Goal: Information Seeking & Learning: Learn about a topic

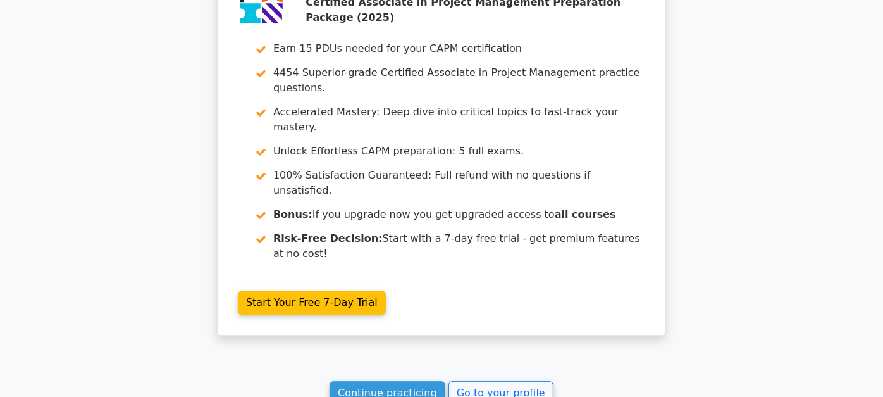
scroll to position [2050, 0]
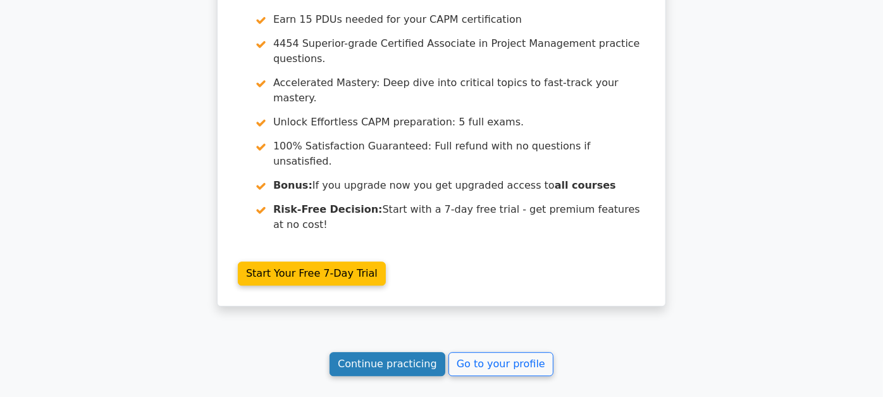
click at [374, 352] on link "Continue practicing" at bounding box center [388, 364] width 116 height 24
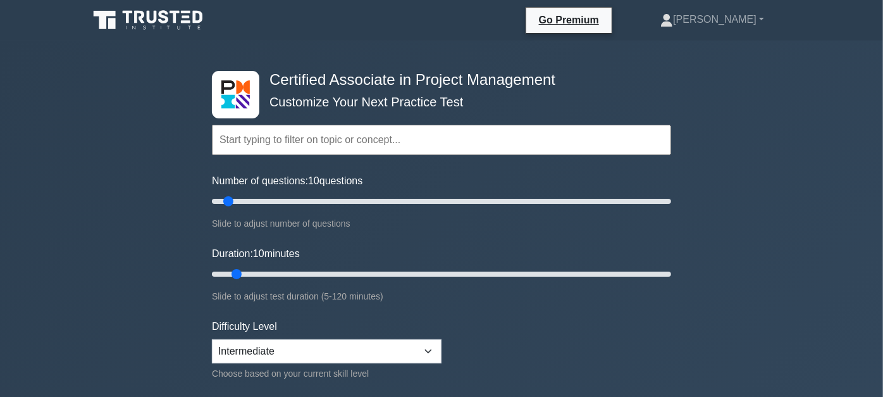
click at [333, 140] on input "text" at bounding box center [441, 140] width 459 height 30
click at [278, 140] on input "text" at bounding box center [441, 140] width 459 height 30
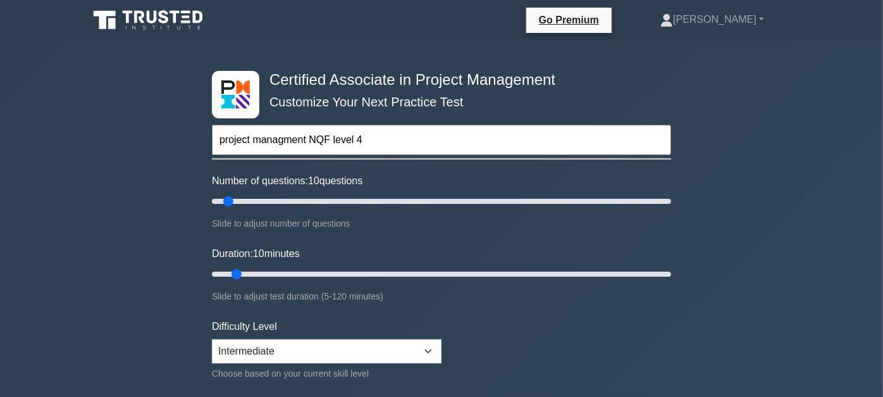
paste input "Accommodate audience and context needs in oral communication (WR3 C1)"
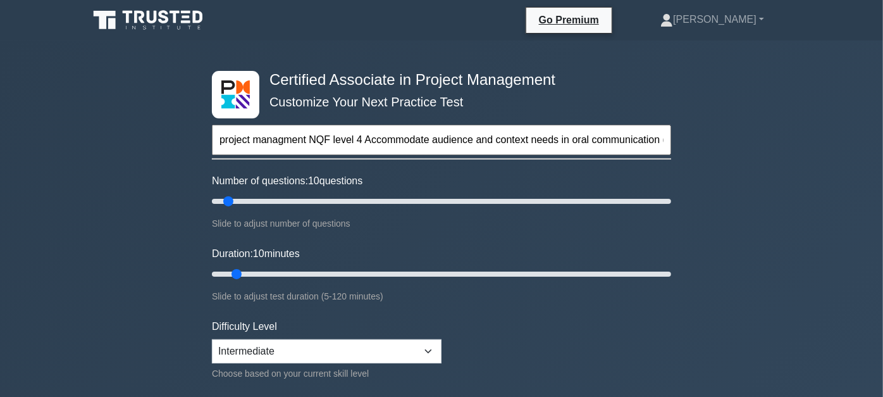
scroll to position [0, 40]
type input "project managment NQF level 4 Accommodate audience and context needs in oral co…"
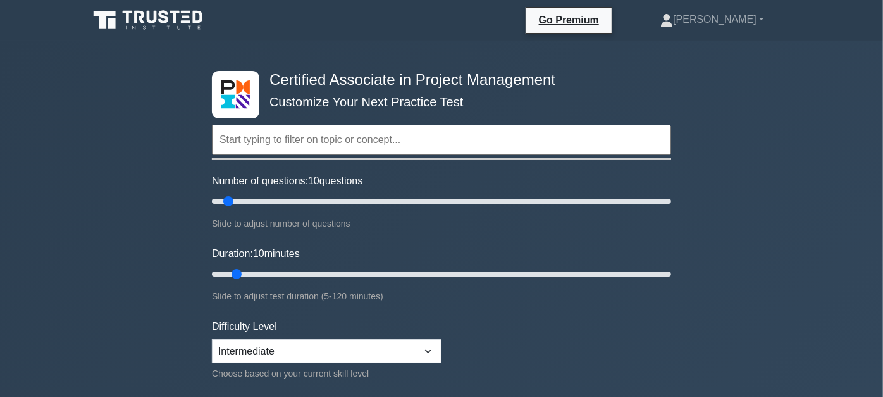
scroll to position [0, 0]
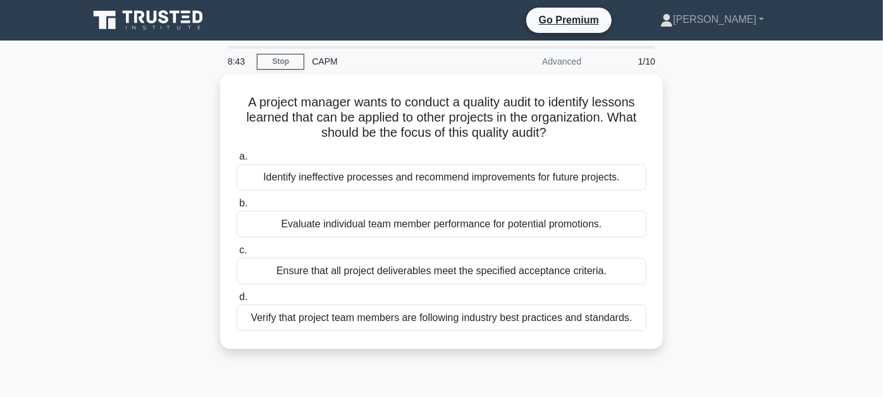
click at [0, 0] on div at bounding box center [0, 0] width 0 height 0
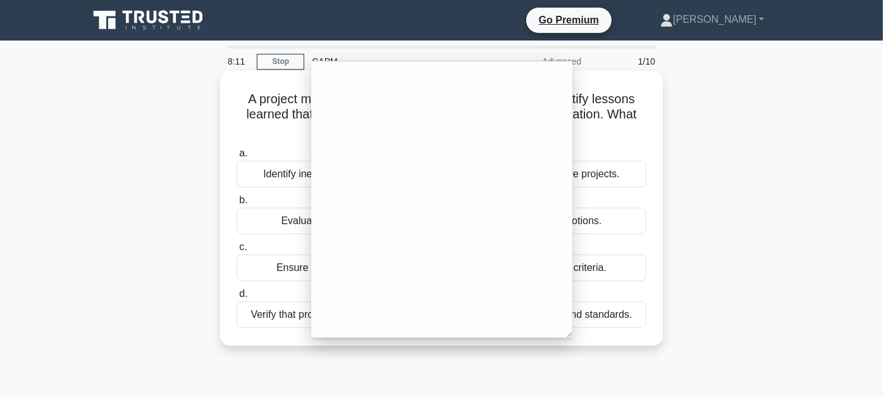
click at [269, 170] on div "Identify ineffective processes and recommend improvements for future projects." at bounding box center [442, 174] width 410 height 27
click at [237, 158] on input "a. Identify ineffective processes and recommend improvements for future project…" at bounding box center [237, 153] width 0 height 8
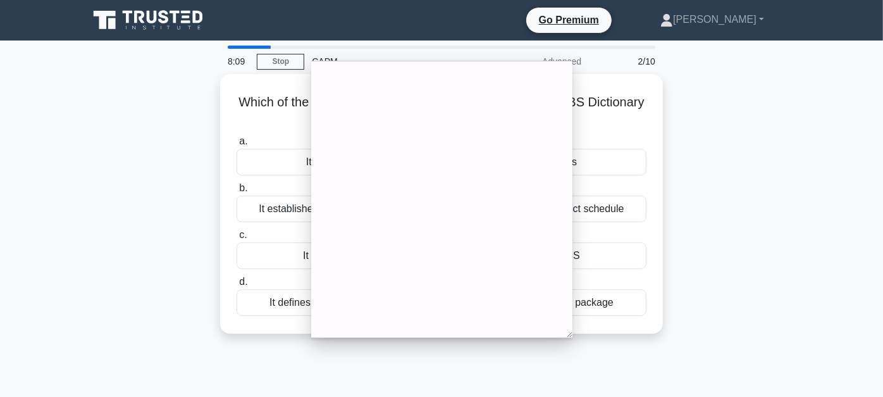
click at [161, 143] on div "Which of the following best describes the purpose of the WBS Dictionary in rela…" at bounding box center [441, 211] width 721 height 275
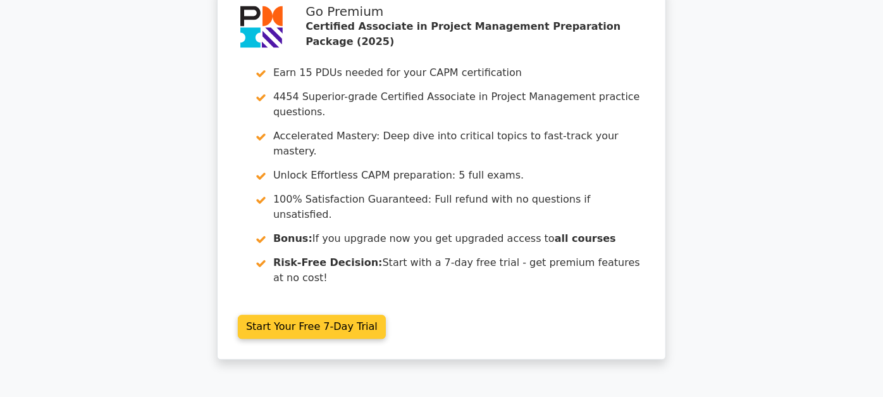
scroll to position [1738, 0]
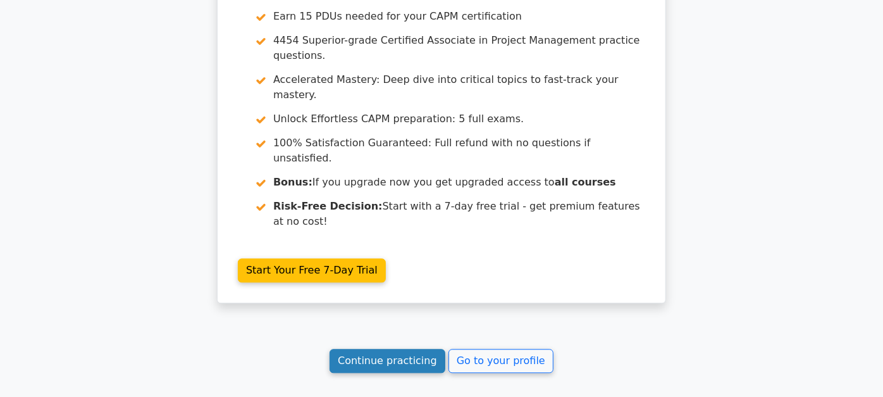
click at [368, 349] on link "Continue practicing" at bounding box center [388, 361] width 116 height 24
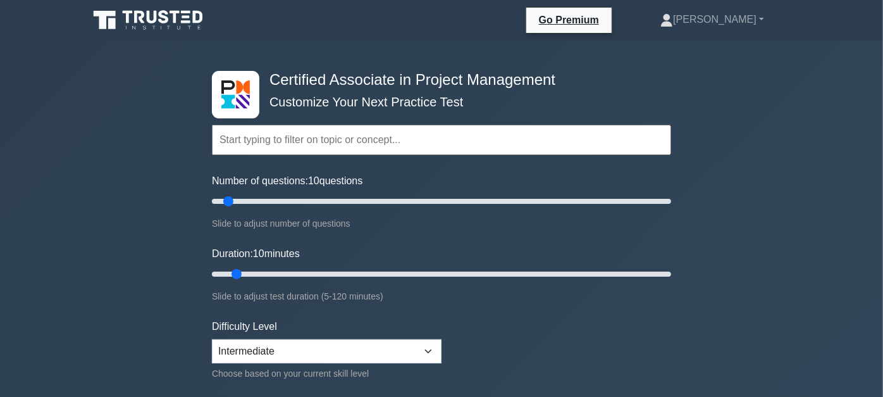
click at [278, 132] on input "text" at bounding box center [441, 140] width 459 height 30
paste input "Accommodate audience and context needs in oral communication (WR3 C1)"
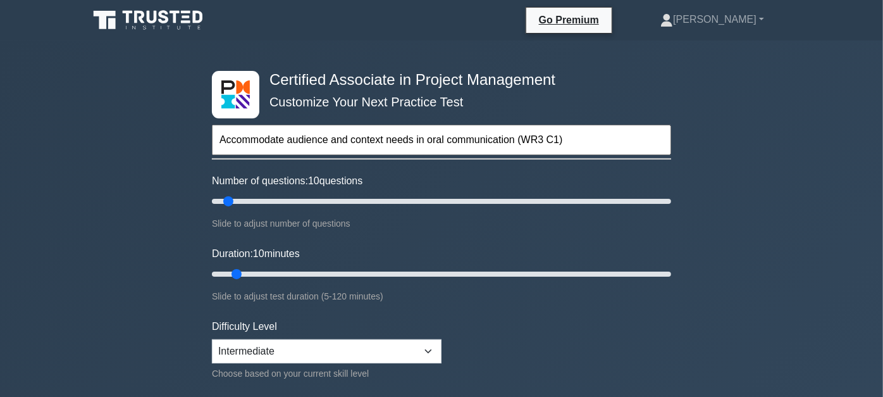
click at [598, 132] on input "Accommodate audience and context needs in oral communication (WR3 C1)" at bounding box center [441, 140] width 459 height 30
type input "Accommodate audience and context needs in oral communication (WR3 C1)"
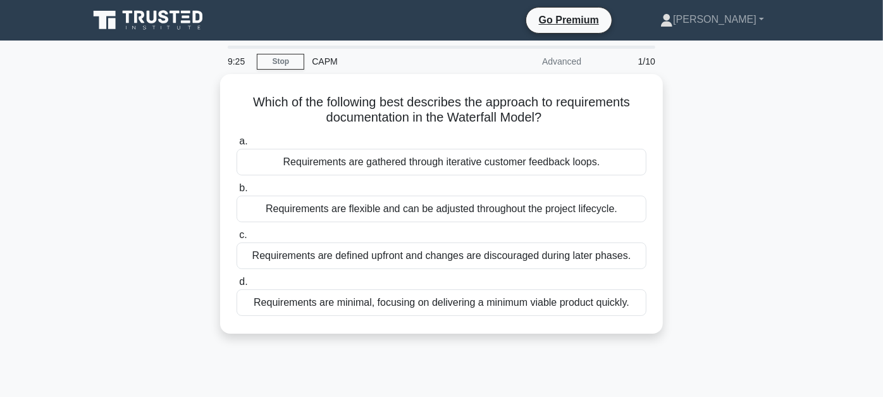
click at [183, 16] on icon at bounding box center [187, 17] width 8 height 3
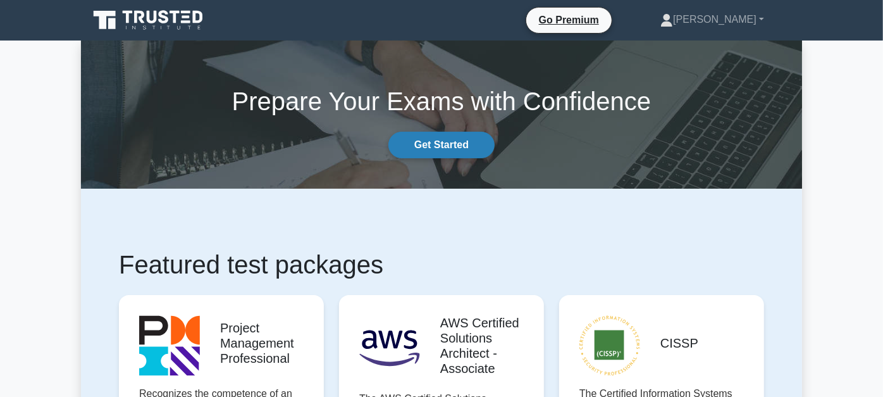
click at [441, 144] on link "Get Started" at bounding box center [441, 145] width 106 height 27
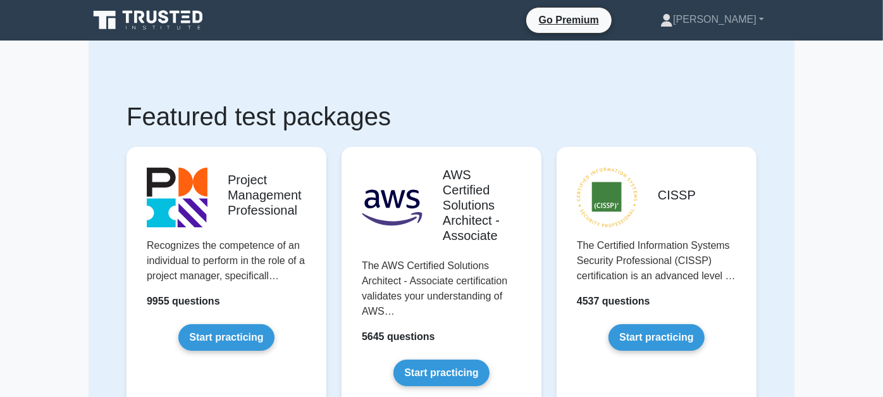
click at [96, 16] on icon at bounding box center [149, 20] width 121 height 24
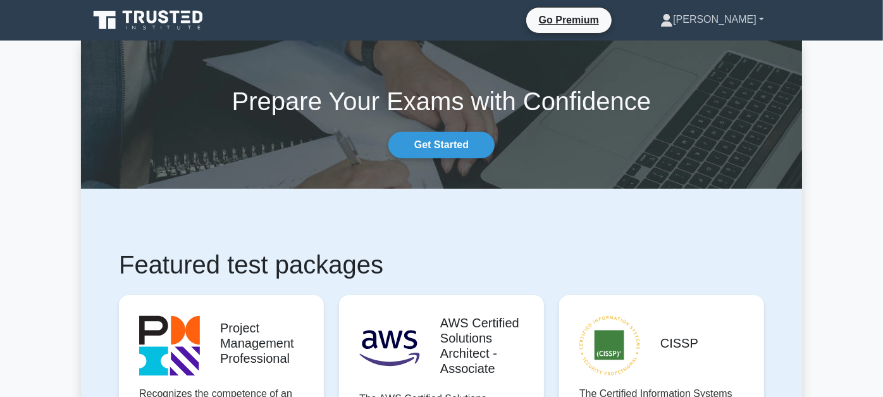
click at [795, 22] on link "[PERSON_NAME]" at bounding box center [712, 19] width 164 height 25
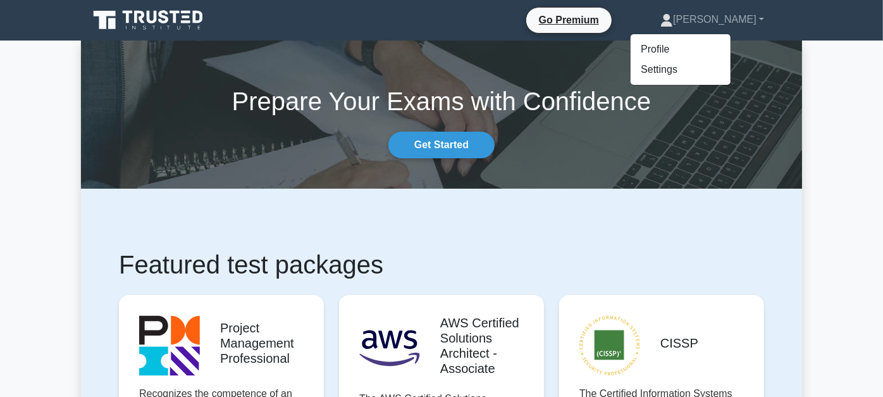
click at [593, 150] on div "Prepare Your Exams with Confidence Get Started" at bounding box center [441, 114] width 736 height 87
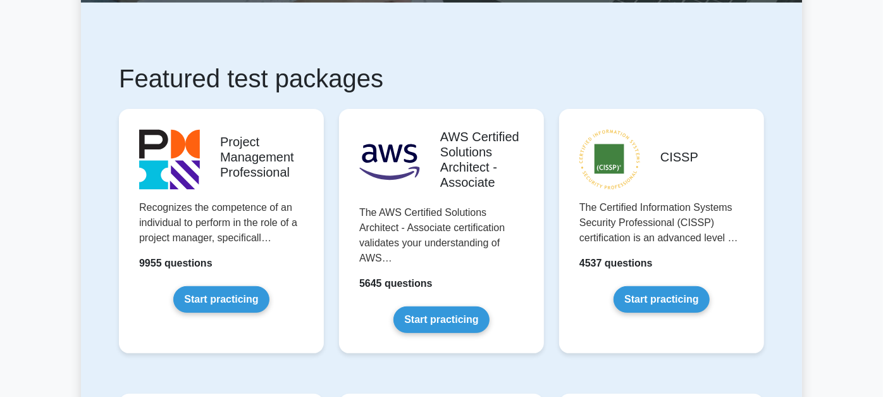
scroll to position [211, 0]
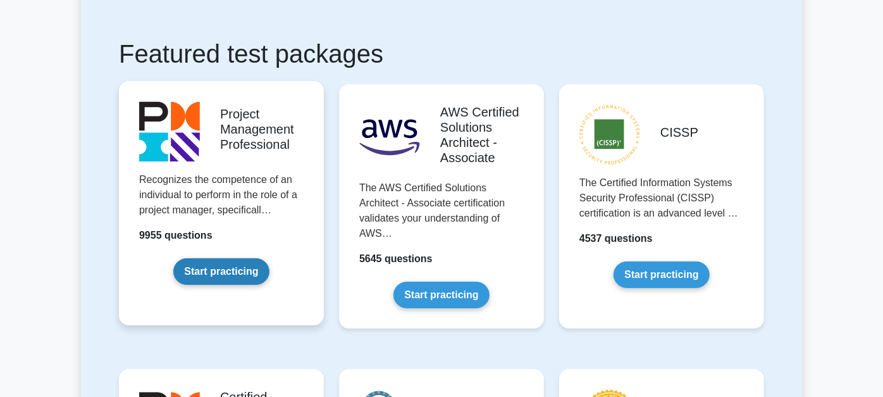
click at [197, 258] on link "Start practicing" at bounding box center [221, 271] width 96 height 27
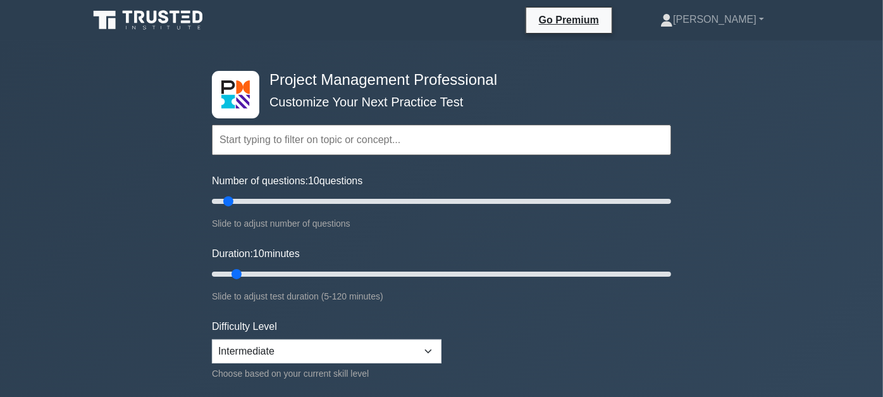
click at [242, 143] on input "text" at bounding box center [441, 140] width 459 height 30
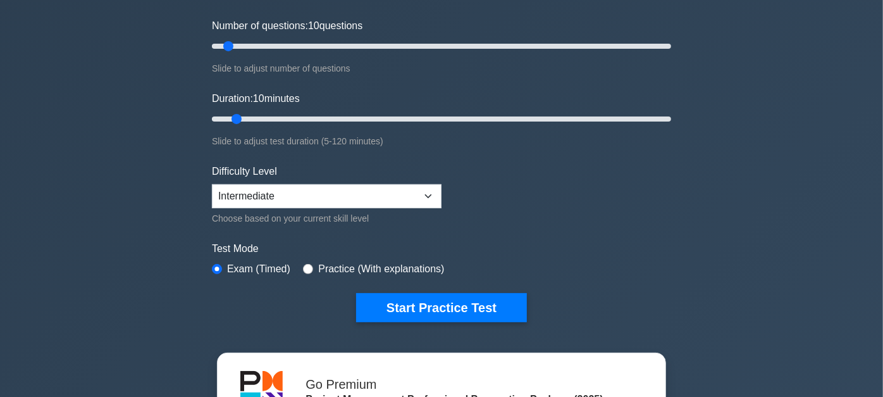
scroll to position [211, 0]
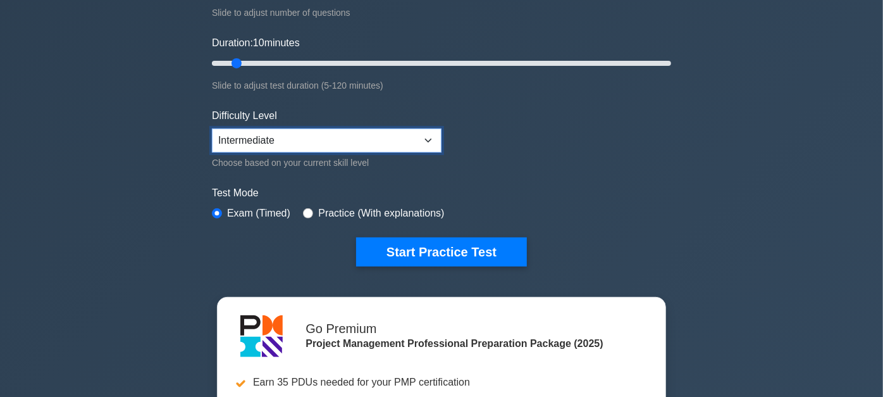
click at [248, 138] on select "Beginner Intermediate Expert" at bounding box center [327, 140] width 230 height 24
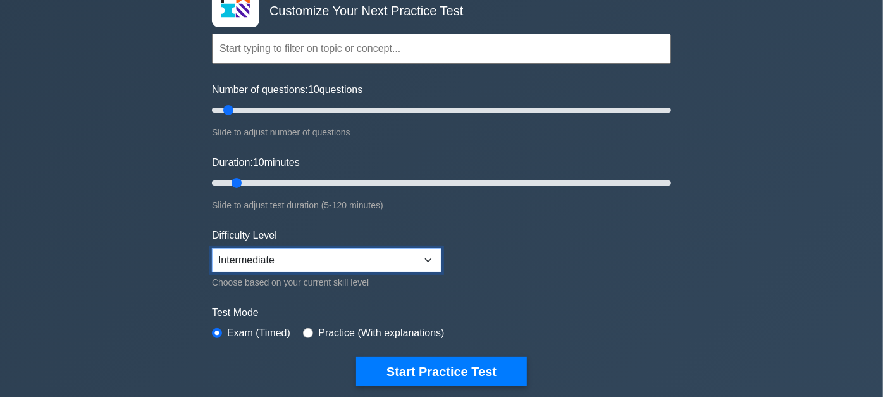
scroll to position [0, 0]
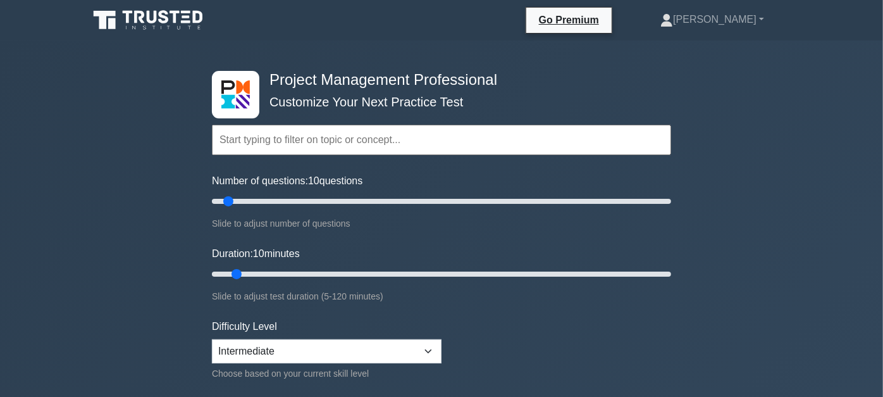
click at [338, 140] on input "text" at bounding box center [441, 140] width 459 height 30
paste input "Audience and context needs in oral communication"
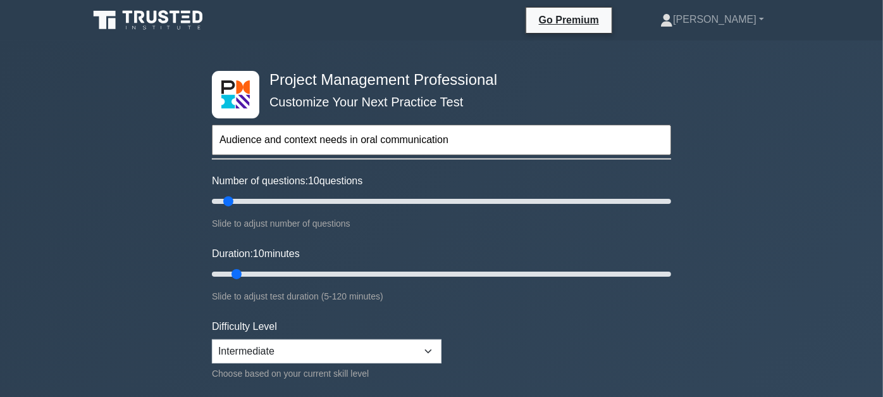
click at [498, 141] on input "Audience and context needs in oral communication" at bounding box center [441, 140] width 459 height 30
type input "Audience and context needs in oral communication"
click at [228, 273] on input "Duration: 10 minutes" at bounding box center [441, 273] width 459 height 15
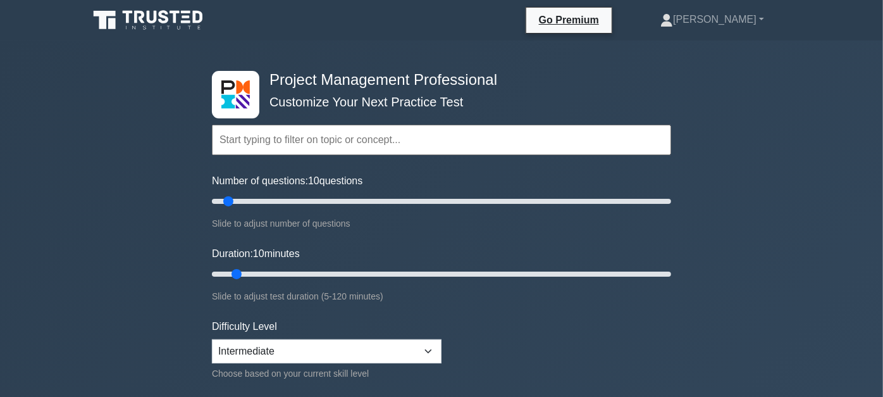
click at [445, 133] on input "text" at bounding box center [441, 140] width 459 height 30
paste input "Audience and context needs in oral communication"
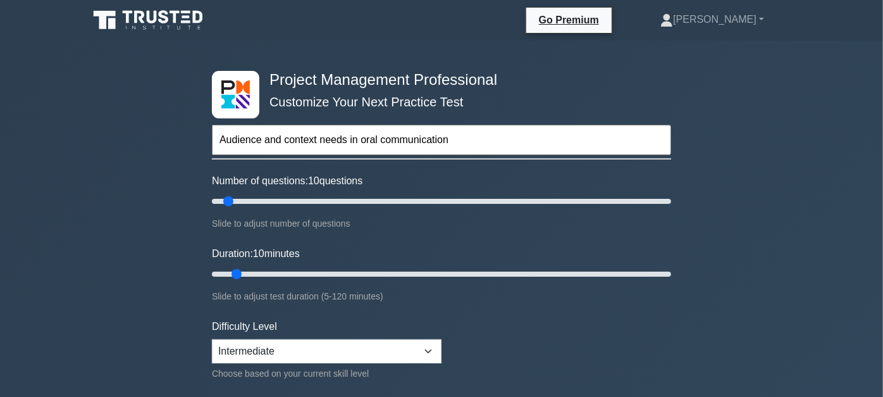
type input "Audience and context needs in oral communication"
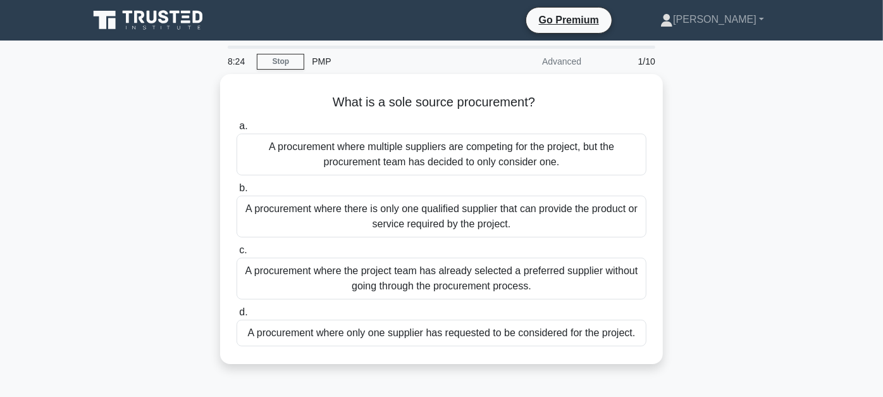
click at [0, 0] on div at bounding box center [0, 0] width 0 height 0
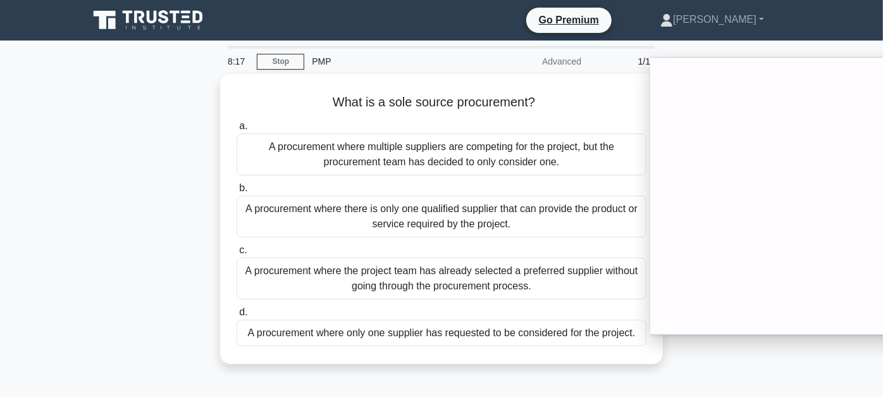
drag, startPoint x: 450, startPoint y: 70, endPoint x: 822, endPoint y: 66, distance: 372.0
click at [822, 66] on div at bounding box center [781, 196] width 262 height 278
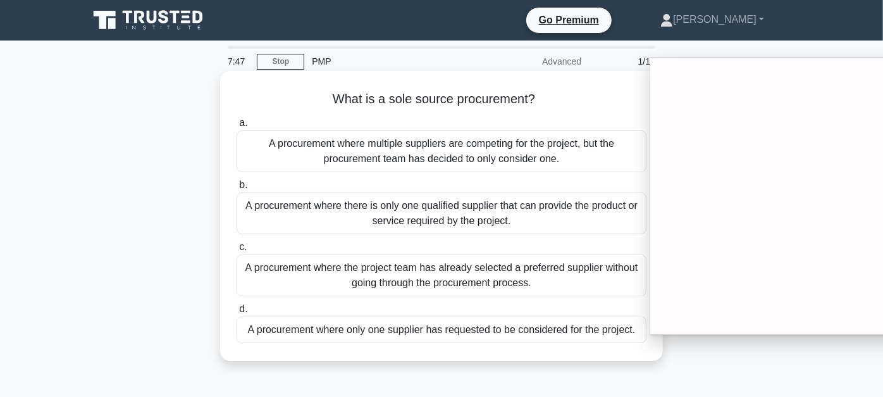
click at [446, 209] on div "A procurement where there is only one qualified supplier that can provide the p…" at bounding box center [442, 213] width 410 height 42
click at [237, 189] on input "b. A procurement where there is only one qualified supplier that can provide th…" at bounding box center [237, 185] width 0 height 8
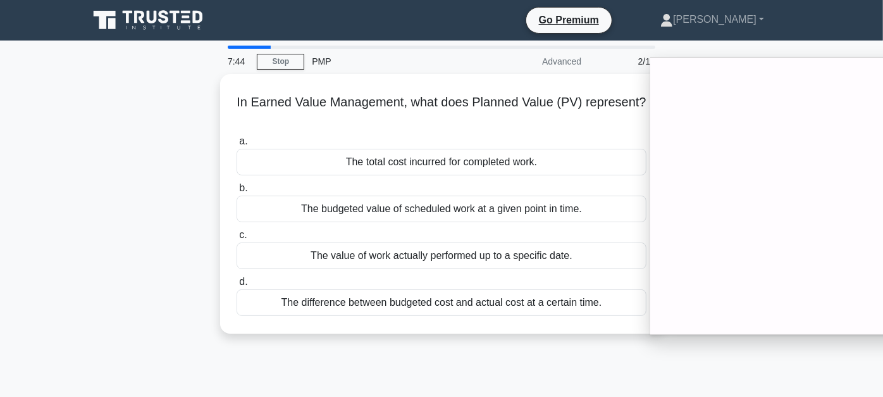
click at [739, 352] on div "7:44 Stop PMP Advanced 2/10 In Earned Value Management, what does Planned Value…" at bounding box center [441, 362] width 721 height 633
click at [802, 375] on div "7:42 Stop PMP Advanced 2/10 In Earned Value Management, what does Planned Value…" at bounding box center [441, 362] width 721 height 633
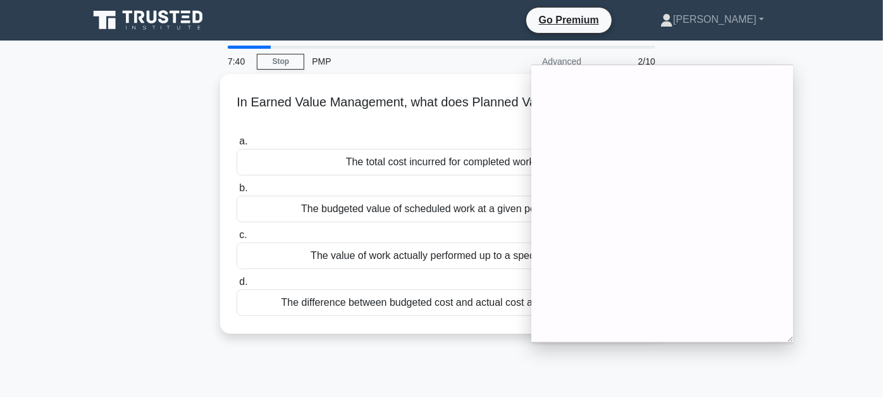
drag, startPoint x: 775, startPoint y: 63, endPoint x: 642, endPoint y: 72, distance: 133.1
click at [642, 72] on div at bounding box center [662, 204] width 262 height 278
click at [862, 197] on main "7:39 Stop PMP Advanced 2/10 In Earned Value Management, what does Planned Value…" at bounding box center [441, 361] width 883 height 643
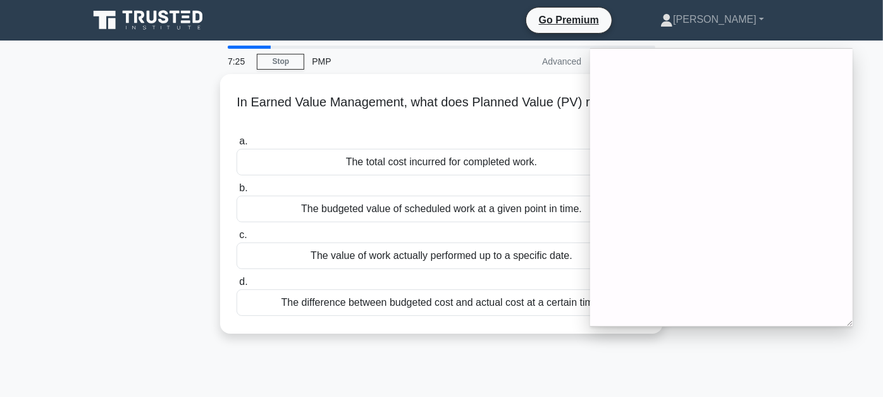
drag, startPoint x: 677, startPoint y: 73, endPoint x: 743, endPoint y: 55, distance: 68.3
click at [743, 55] on div at bounding box center [721, 187] width 263 height 278
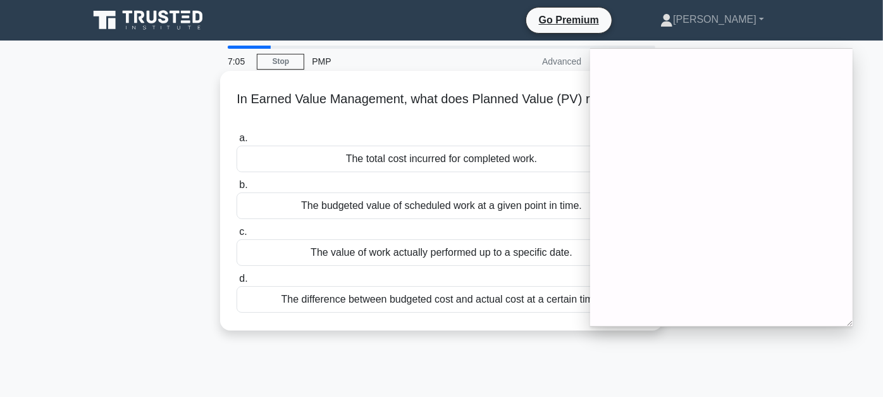
click at [466, 118] on h5 "In Earned Value Management, what does Planned Value (PV) represent? .spinner_0X…" at bounding box center [441, 107] width 412 height 32
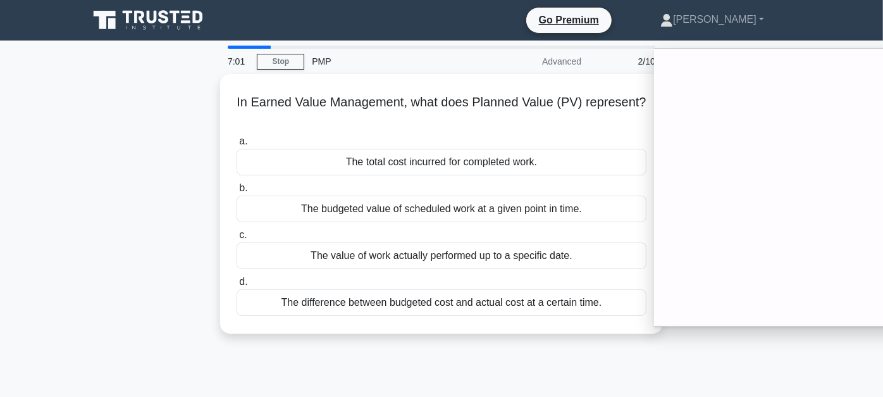
drag, startPoint x: 702, startPoint y: 53, endPoint x: 773, endPoint y: 53, distance: 71.5
click at [773, 53] on div at bounding box center [785, 187] width 263 height 278
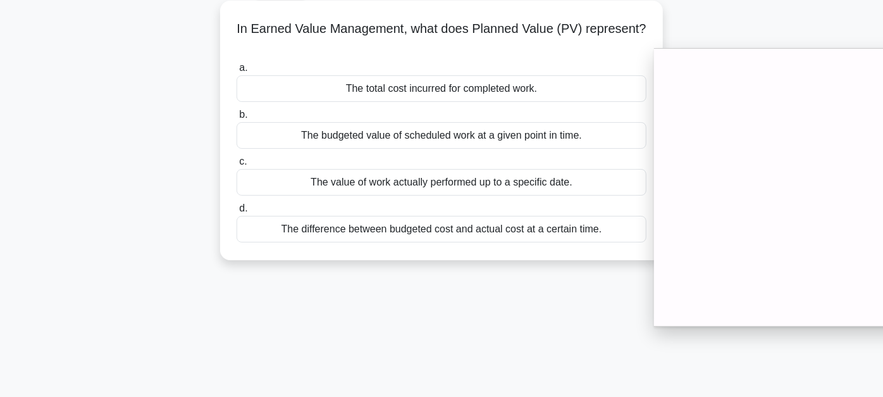
click at [510, 139] on div "The budgeted value of scheduled work at a given point in time." at bounding box center [442, 135] width 410 height 27
click at [237, 119] on input "b. The budgeted value of scheduled work at a given point in time." at bounding box center [237, 115] width 0 height 8
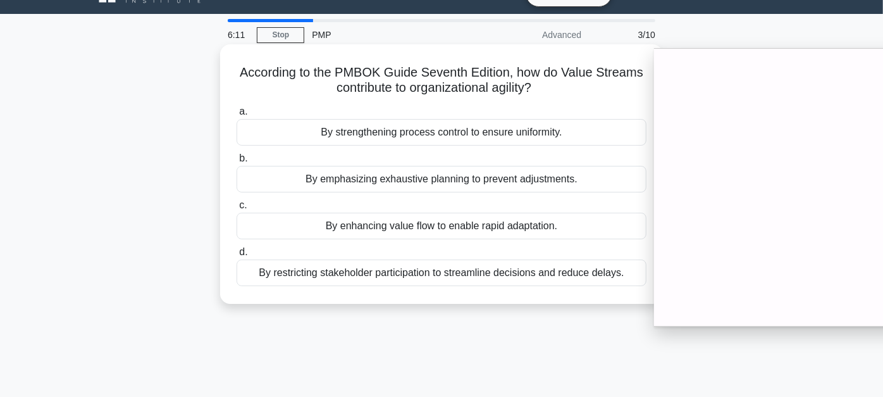
scroll to position [0, 0]
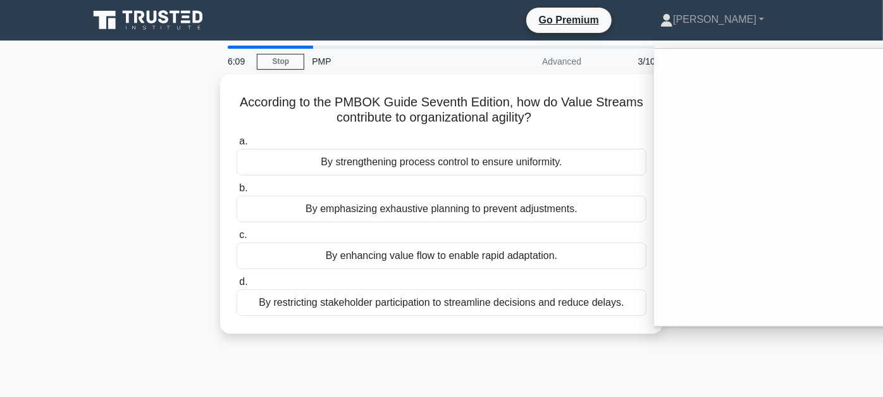
click at [776, 352] on div "6:09 Stop PMP Advanced 3/10 According to the PMBOK Guide Seventh Edition, how d…" at bounding box center [441, 362] width 721 height 633
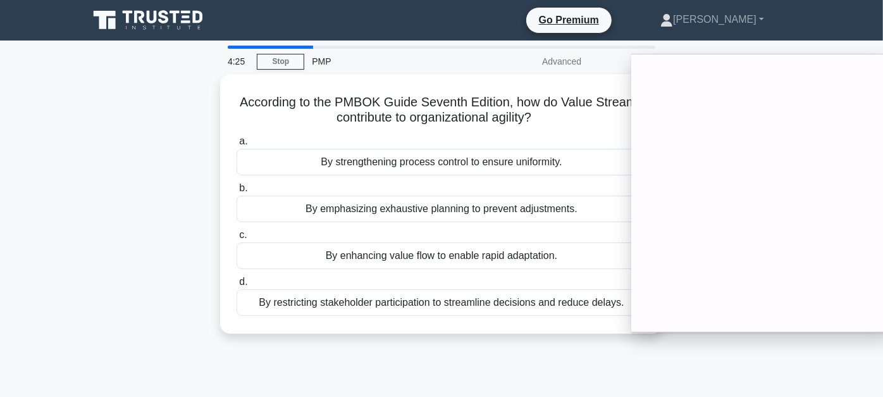
drag, startPoint x: 752, startPoint y: 55, endPoint x: 726, endPoint y: 61, distance: 26.1
click at [726, 61] on div at bounding box center [762, 193] width 263 height 278
